Goal: Task Accomplishment & Management: Manage account settings

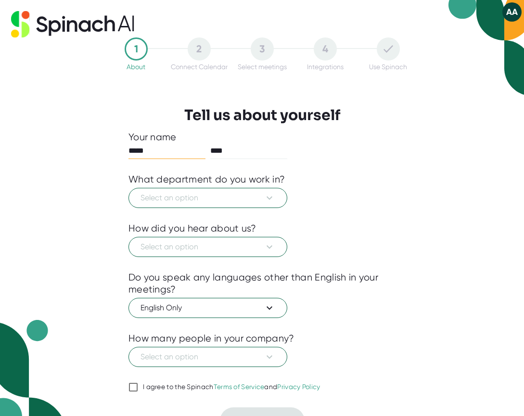
scroll to position [11736, 0]
click at [405, 236] on div "1 About 2 Connect Calendar 3 Select meetings 4 Integrations Use Spinach Tell us…" at bounding box center [261, 236] width 315 height 397
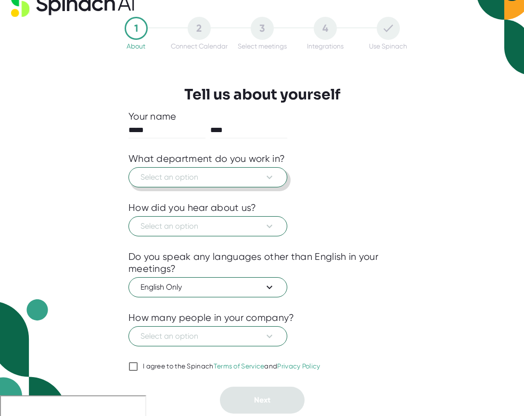
click at [270, 176] on icon at bounding box center [270, 178] width 12 height 12
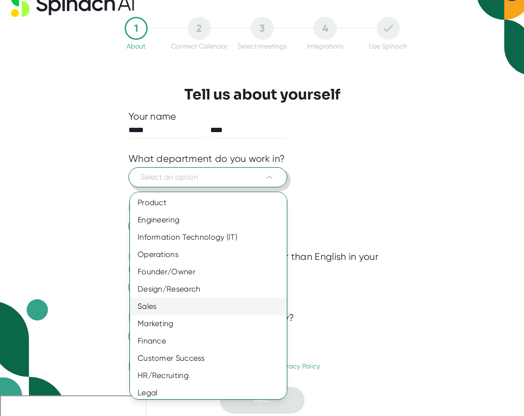
click at [150, 300] on div "Sales" at bounding box center [208, 306] width 157 height 17
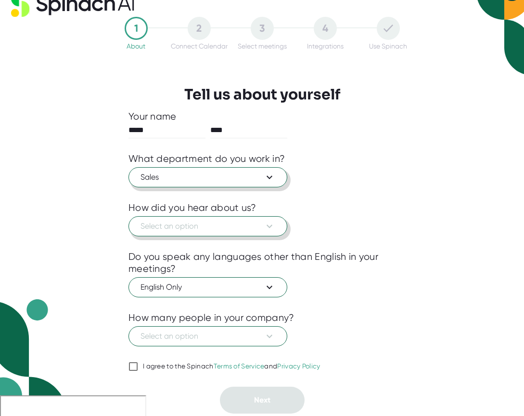
click at [265, 230] on icon at bounding box center [270, 227] width 12 height 12
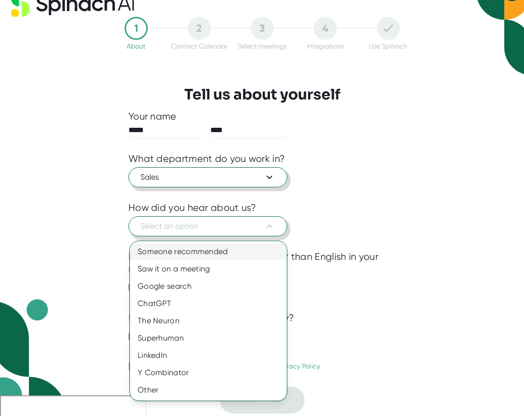
click at [197, 251] on div "Someone recommended" at bounding box center [208, 251] width 157 height 17
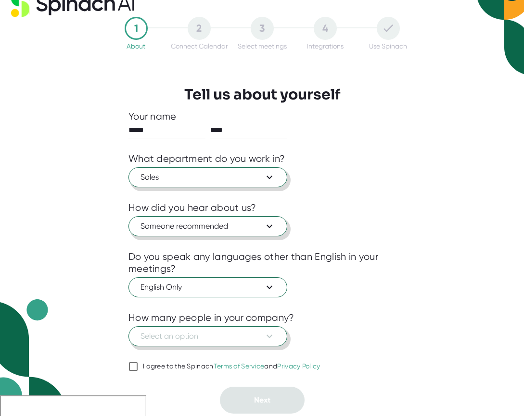
click at [275, 338] on button "Select an option" at bounding box center [207, 337] width 159 height 20
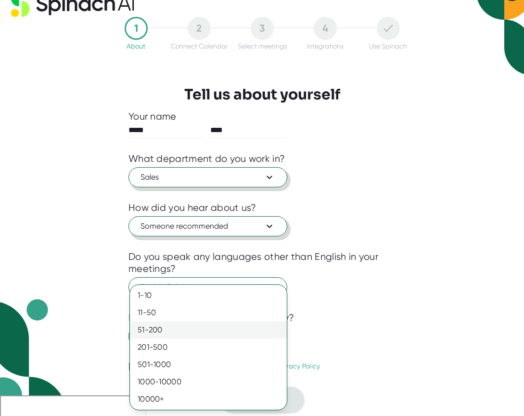
click at [210, 330] on div "51-200" at bounding box center [208, 330] width 157 height 17
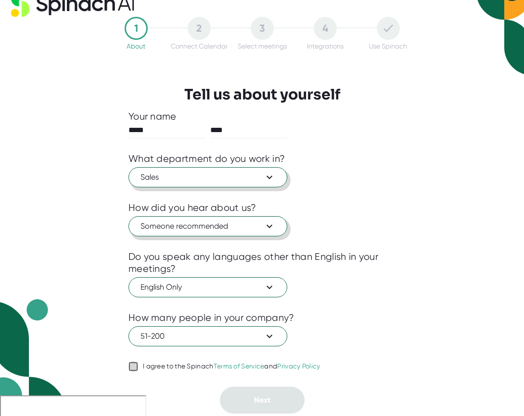
drag, startPoint x: 133, startPoint y: 368, endPoint x: 153, endPoint y: 371, distance: 20.4
click at [133, 369] on input "I agree to the Spinach Terms of Service and Privacy Policy" at bounding box center [133, 367] width 10 height 12
checkbox input "true"
click at [267, 400] on span "Next" at bounding box center [262, 400] width 16 height 9
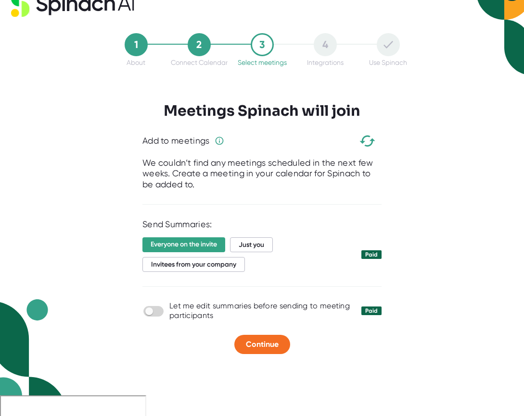
scroll to position [0, 0]
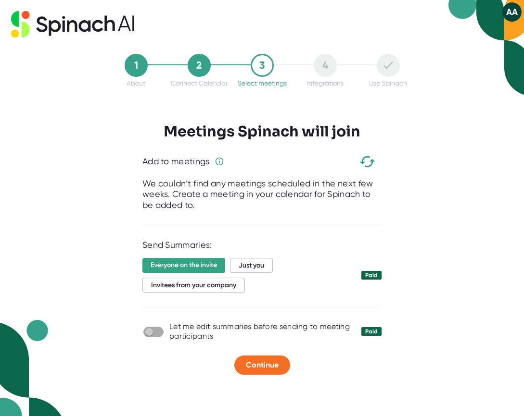
click at [159, 334] on input "checkbox" at bounding box center [148, 332] width 27 height 9
checkbox input "true"
click at [253, 265] on span "Just you" at bounding box center [251, 265] width 43 height 15
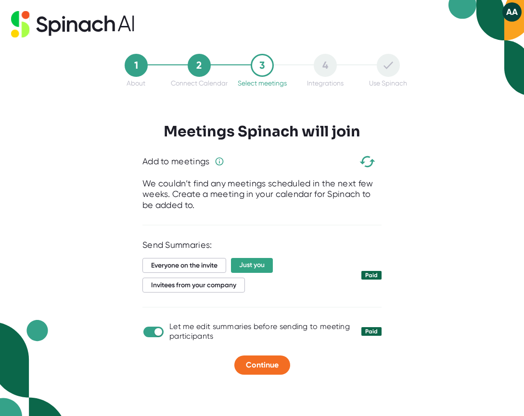
click at [354, 386] on div at bounding box center [261, 382] width 315 height 14
click at [271, 370] on span "Continue" at bounding box center [262, 365] width 33 height 9
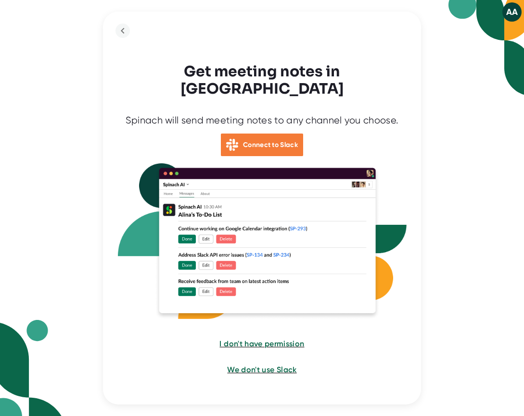
click at [260, 141] on b "Connect to Slack" at bounding box center [270, 145] width 55 height 8
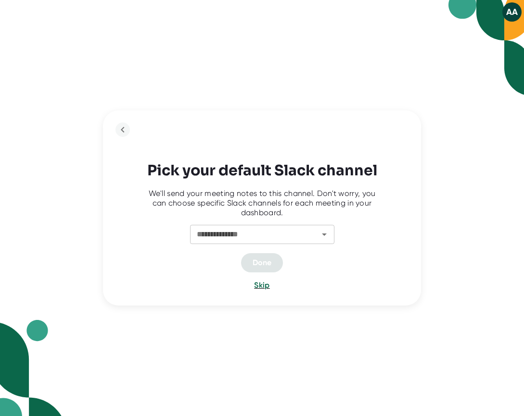
click at [326, 235] on icon "Open" at bounding box center [324, 235] width 12 height 12
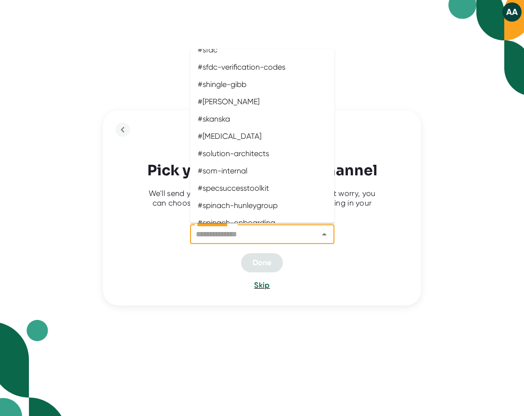
scroll to position [2256, 0]
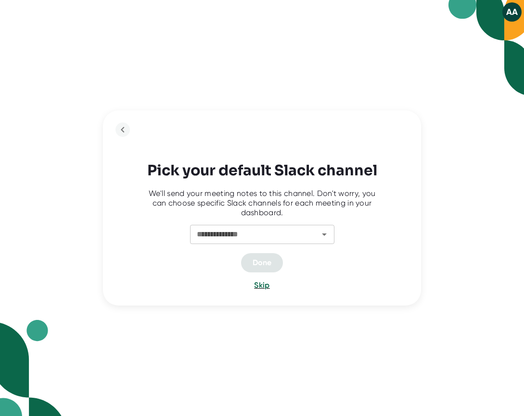
drag, startPoint x: 395, startPoint y: 201, endPoint x: 393, endPoint y: 196, distance: 5.8
click at [395, 201] on div "**********" at bounding box center [262, 209] width 318 height 196
click at [253, 285] on div "Skip" at bounding box center [262, 286] width 289 height 12
click at [259, 285] on span "Skip" at bounding box center [261, 285] width 15 height 9
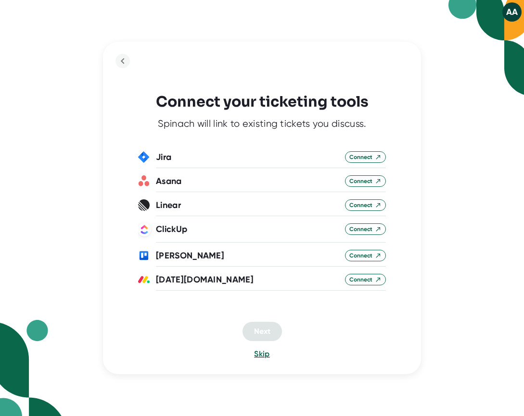
click at [366, 367] on div "Connect your ticketing tools Spinach will link to existing tickets you discuss.…" at bounding box center [262, 208] width 318 height 333
click at [260, 354] on span "Skip" at bounding box center [261, 354] width 15 height 9
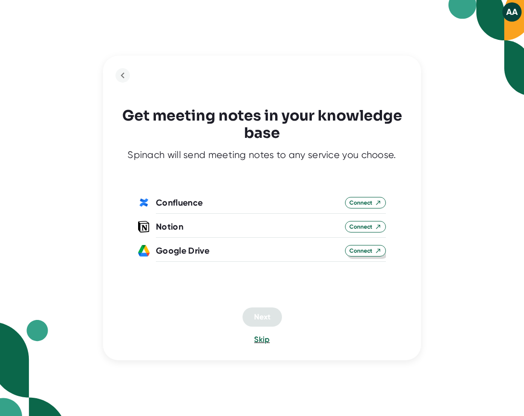
click at [364, 254] on span "Connect" at bounding box center [365, 251] width 32 height 9
click at [480, 190] on div "AA Get meeting notes in your knowledge base Spinach will send meeting notes to …" at bounding box center [262, 208] width 524 height 416
click at [260, 341] on span "Skip" at bounding box center [261, 339] width 15 height 9
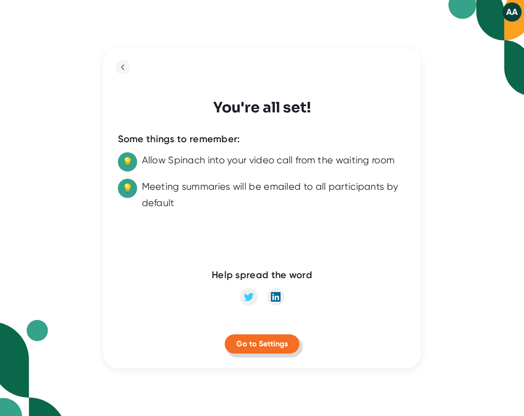
click at [248, 346] on span "Go to Settings" at bounding box center [261, 344] width 51 height 9
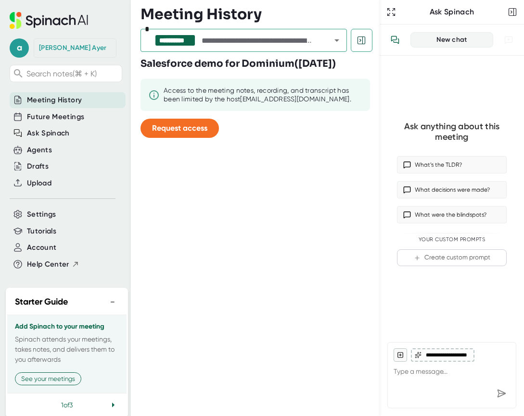
drag, startPoint x: 277, startPoint y: 243, endPoint x: 277, endPoint y: 203, distance: 39.4
click at [278, 239] on div "**********" at bounding box center [259, 208] width 239 height 416
click at [188, 133] on span "Request access" at bounding box center [179, 128] width 55 height 9
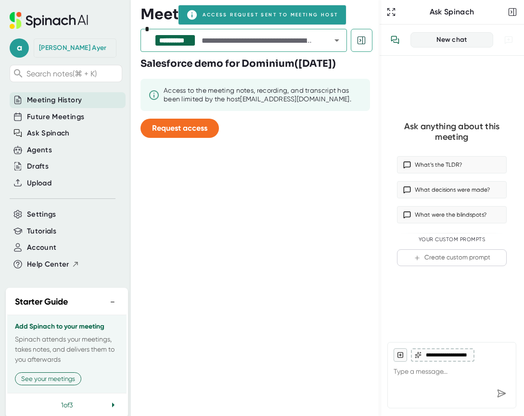
click at [271, 294] on div "**********" at bounding box center [259, 208] width 239 height 416
type textarea "x"
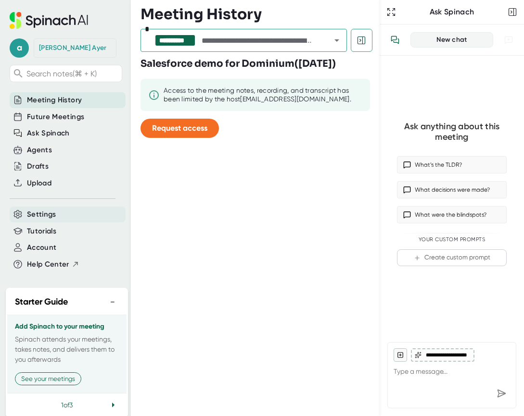
click at [47, 212] on span "Settings" at bounding box center [41, 214] width 29 height 11
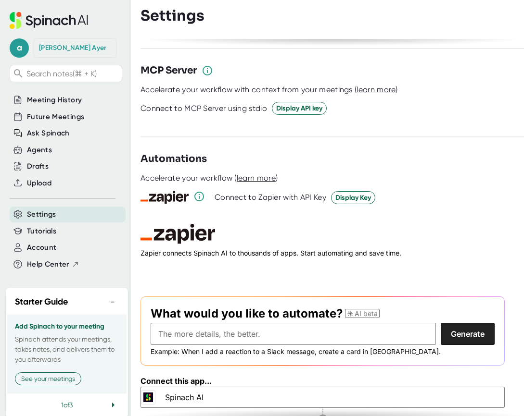
scroll to position [1346, 0]
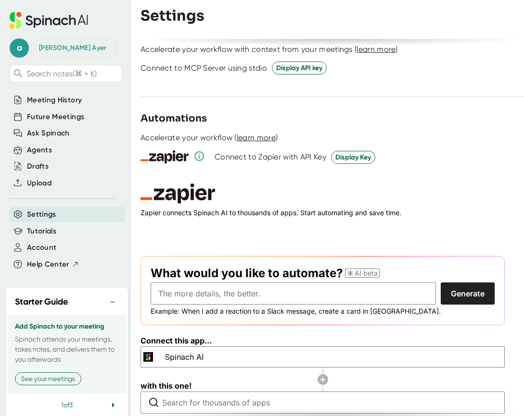
click at [222, 368] on span at bounding box center [322, 380] width 364 height 24
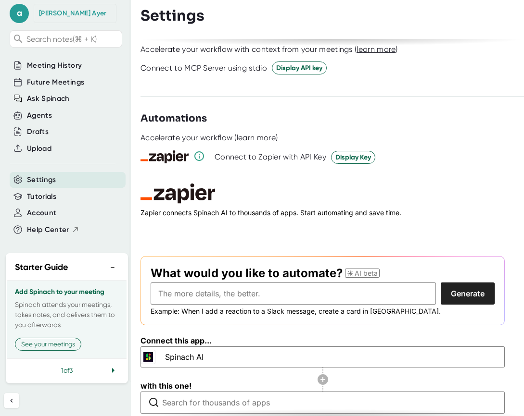
click at [113, 369] on icon at bounding box center [113, 371] width 12 height 12
click at [113, 371] on icon at bounding box center [113, 370] width 2 height 5
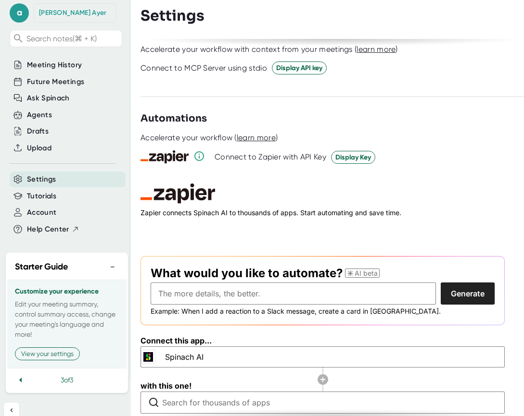
click at [20, 379] on icon at bounding box center [21, 381] width 12 height 12
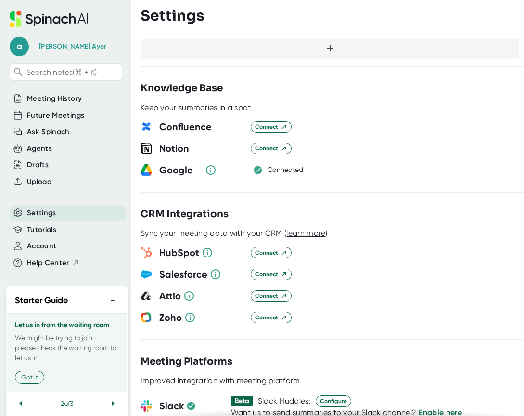
scroll to position [0, 0]
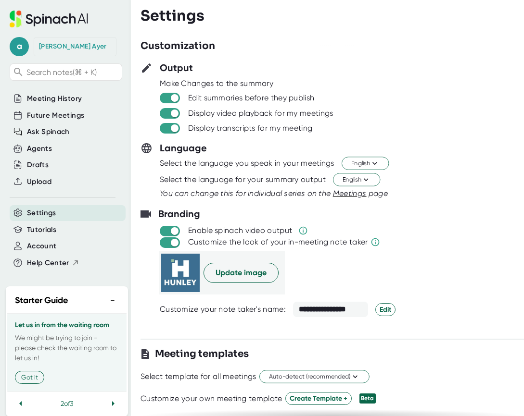
click at [47, 20] on icon at bounding box center [49, 19] width 78 height 17
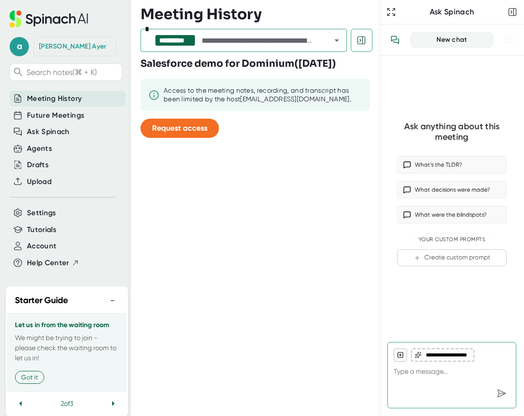
type textarea "x"
click at [443, 13] on div "Ask Spinach" at bounding box center [452, 12] width 108 height 10
click at [444, 41] on div "New chat" at bounding box center [451, 40] width 70 height 9
click at [511, 11] on icon "button" at bounding box center [511, 12] width 1 height 2
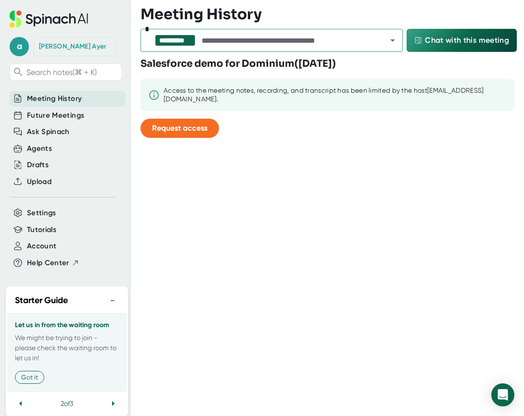
click at [276, 146] on div "**********" at bounding box center [331, 208] width 383 height 416
click at [275, 146] on div "**********" at bounding box center [331, 208] width 383 height 416
click at [50, 19] on icon at bounding box center [49, 19] width 78 height 17
